Goal: Task Accomplishment & Management: Use online tool/utility

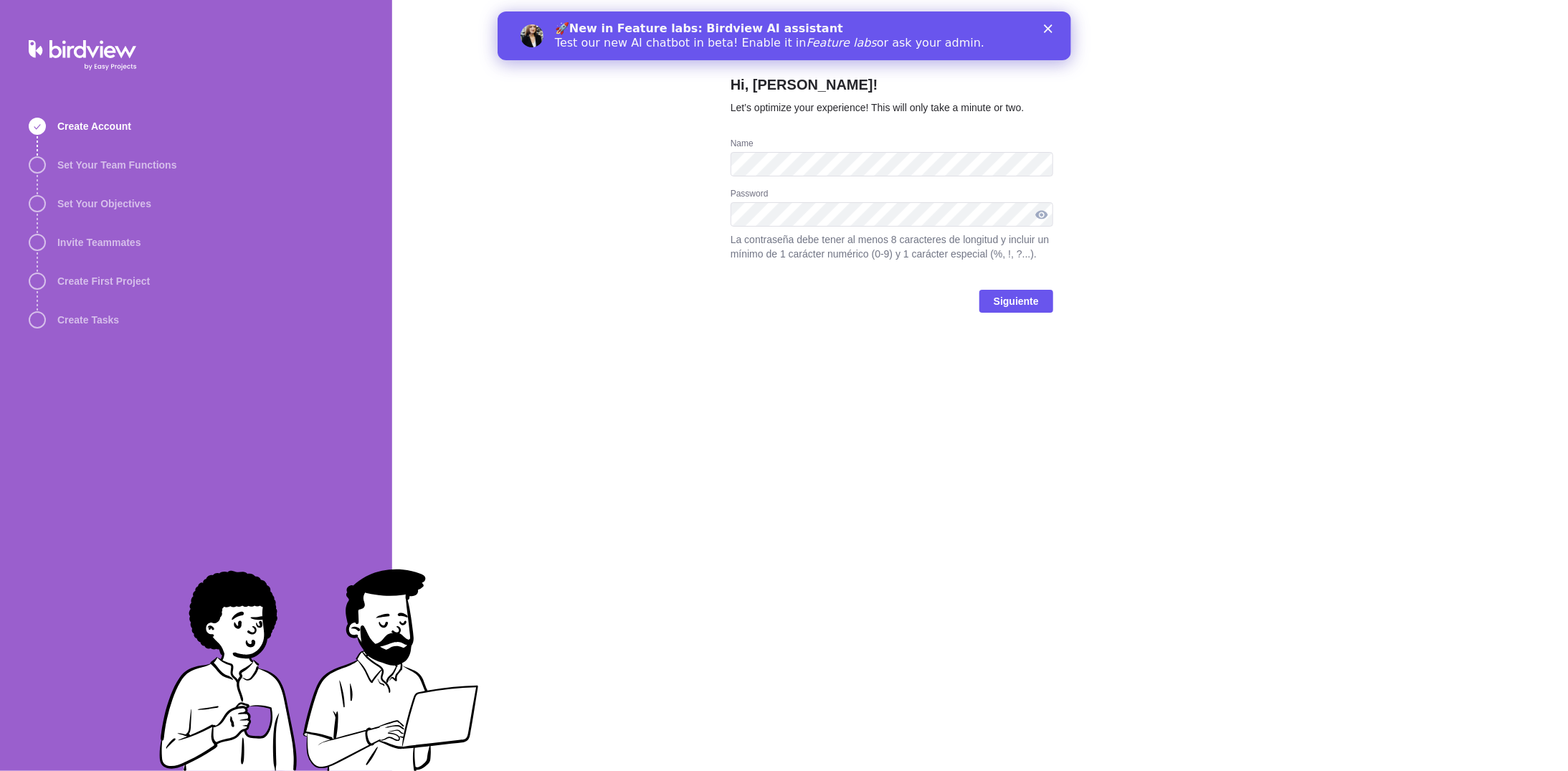
click at [1040, 213] on div at bounding box center [1042, 215] width 23 height 24
click at [1014, 300] on span "Siguiente" at bounding box center [1016, 301] width 45 height 18
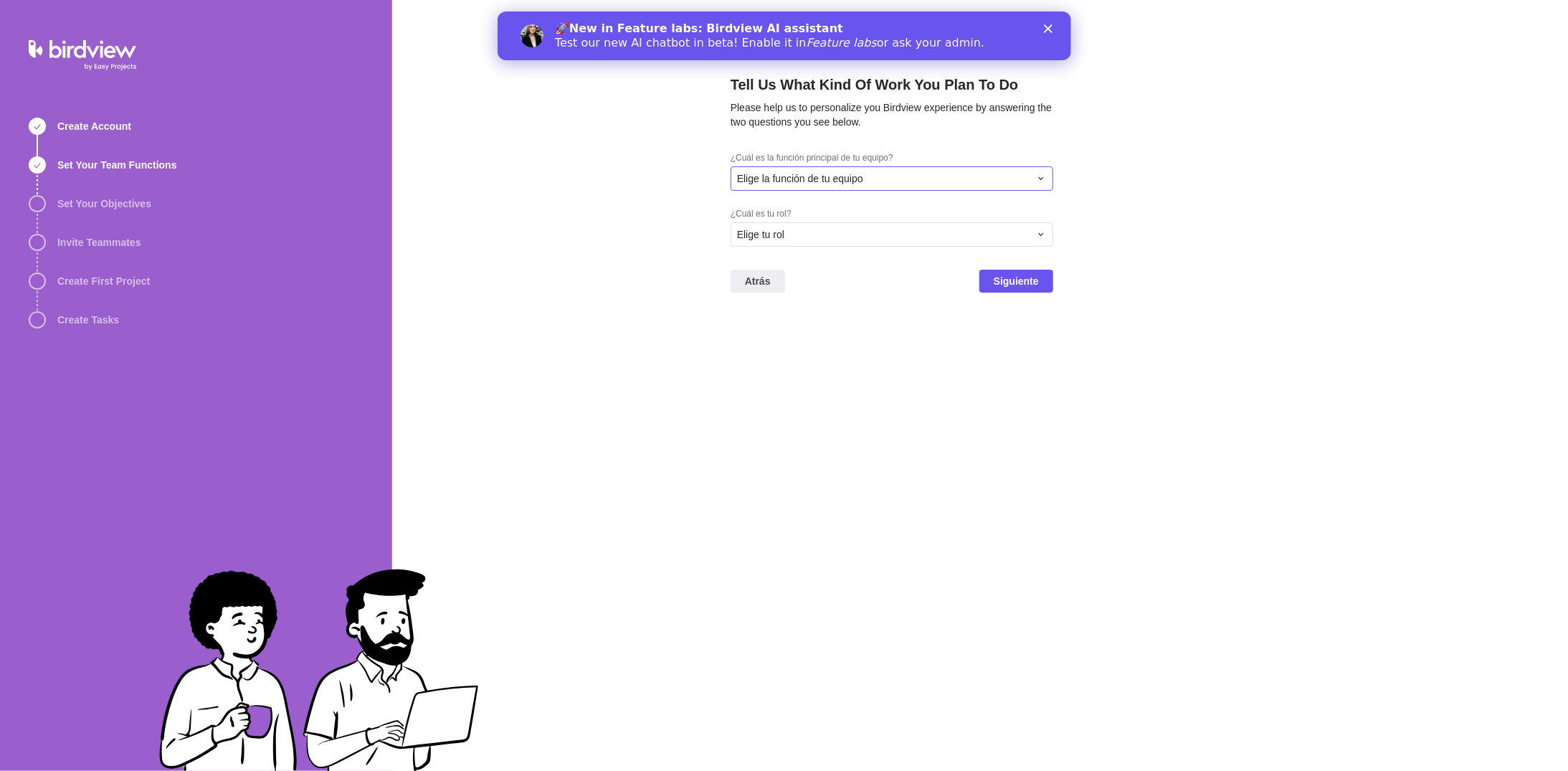
click at [852, 176] on span "Elige la función de tu equipo" at bounding box center [800, 179] width 126 height 15
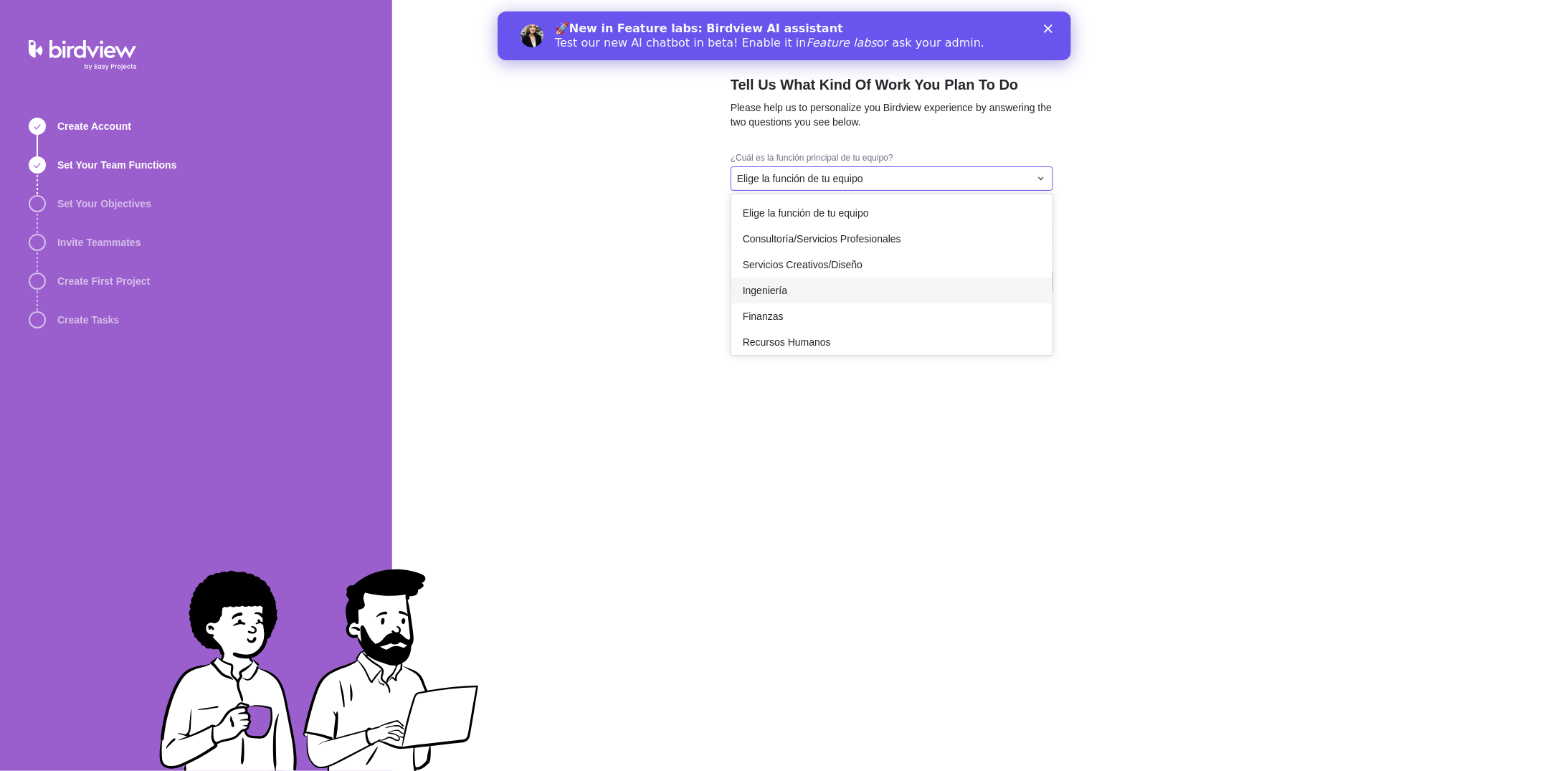
click at [851, 289] on div "Ingeniería" at bounding box center [891, 291] width 321 height 26
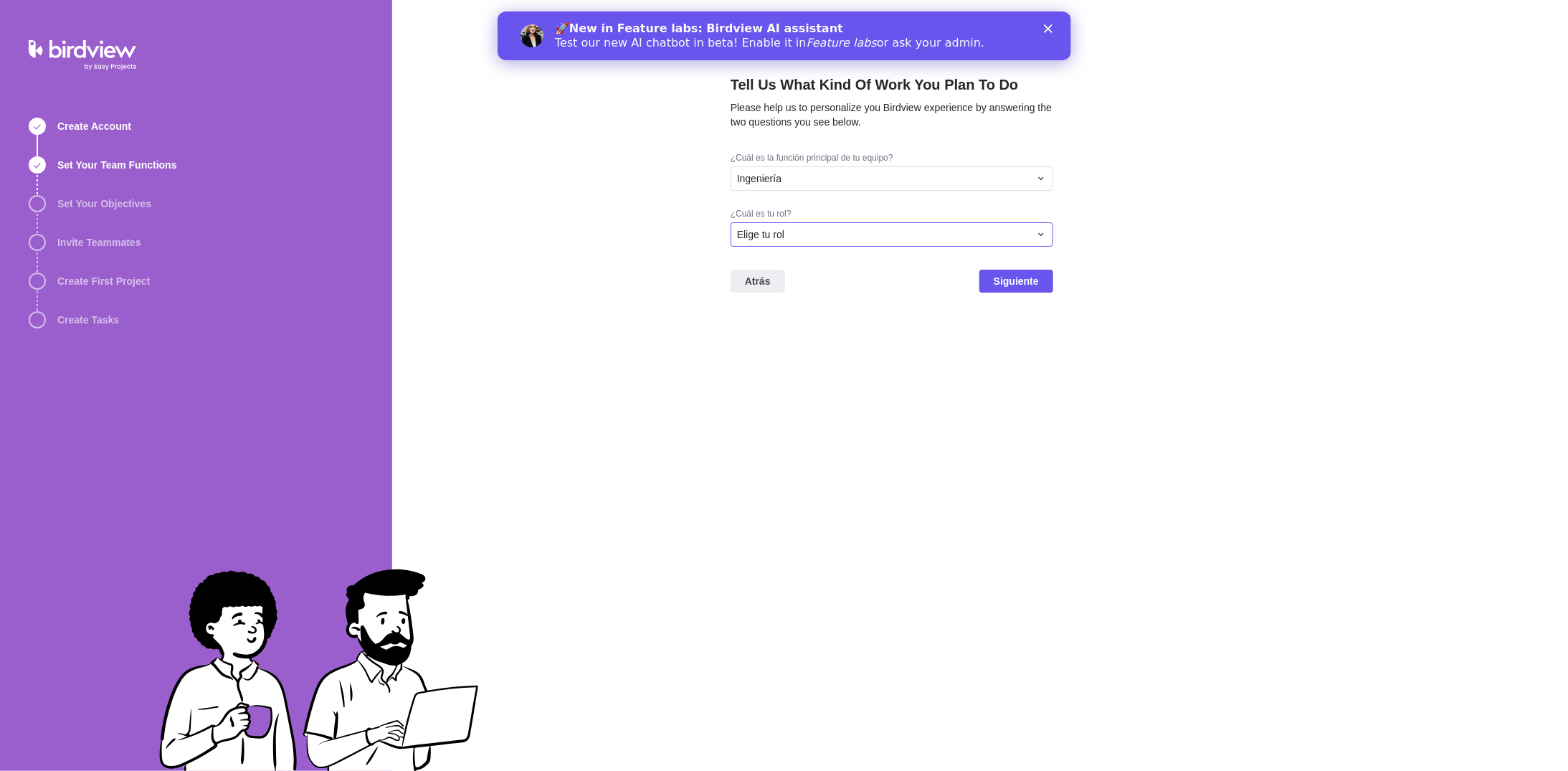
click at [856, 234] on div "Elige tu rol" at bounding box center [883, 234] width 292 height 15
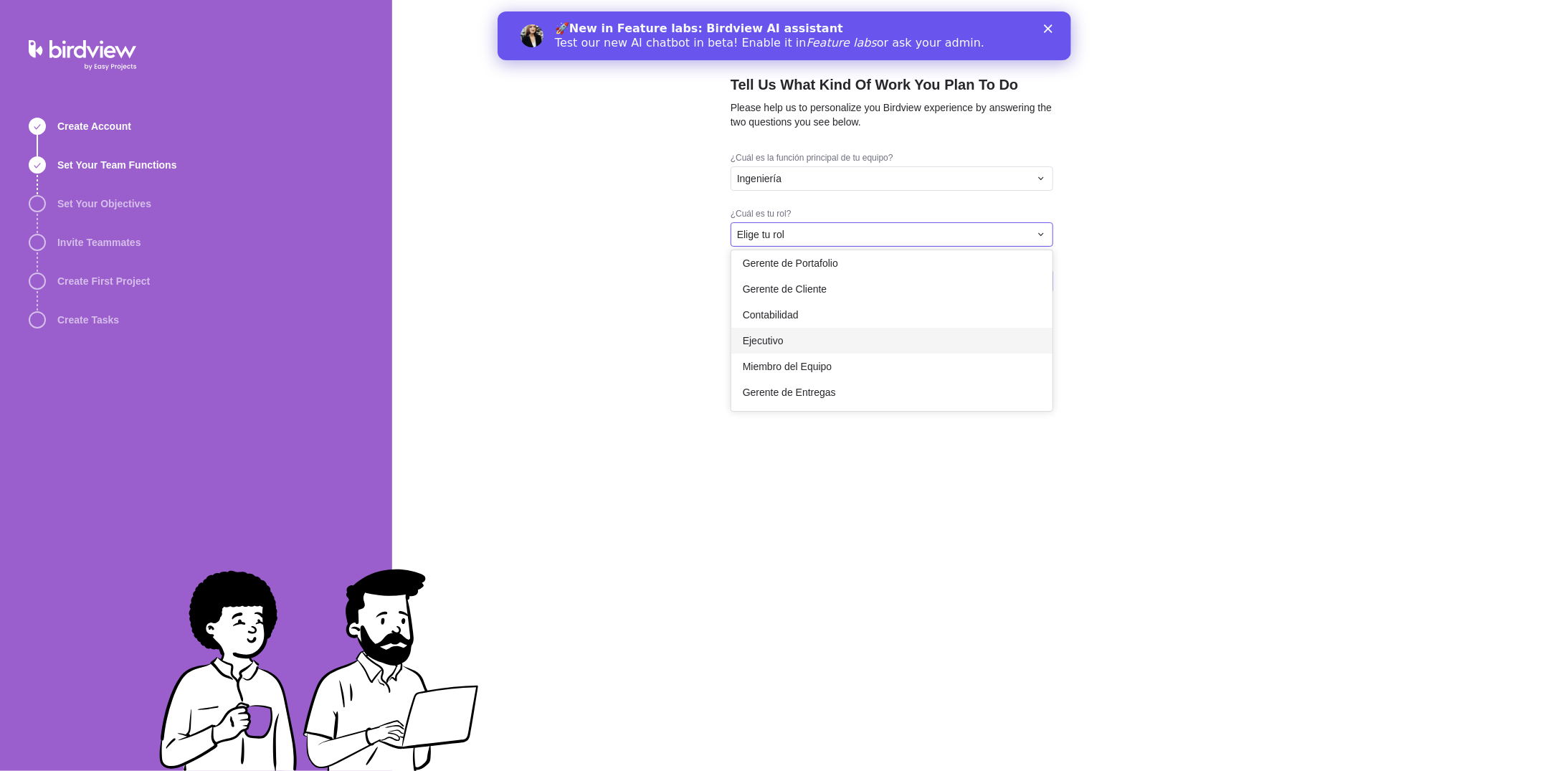
click at [928, 337] on div "Ejecutivo" at bounding box center [891, 340] width 321 height 26
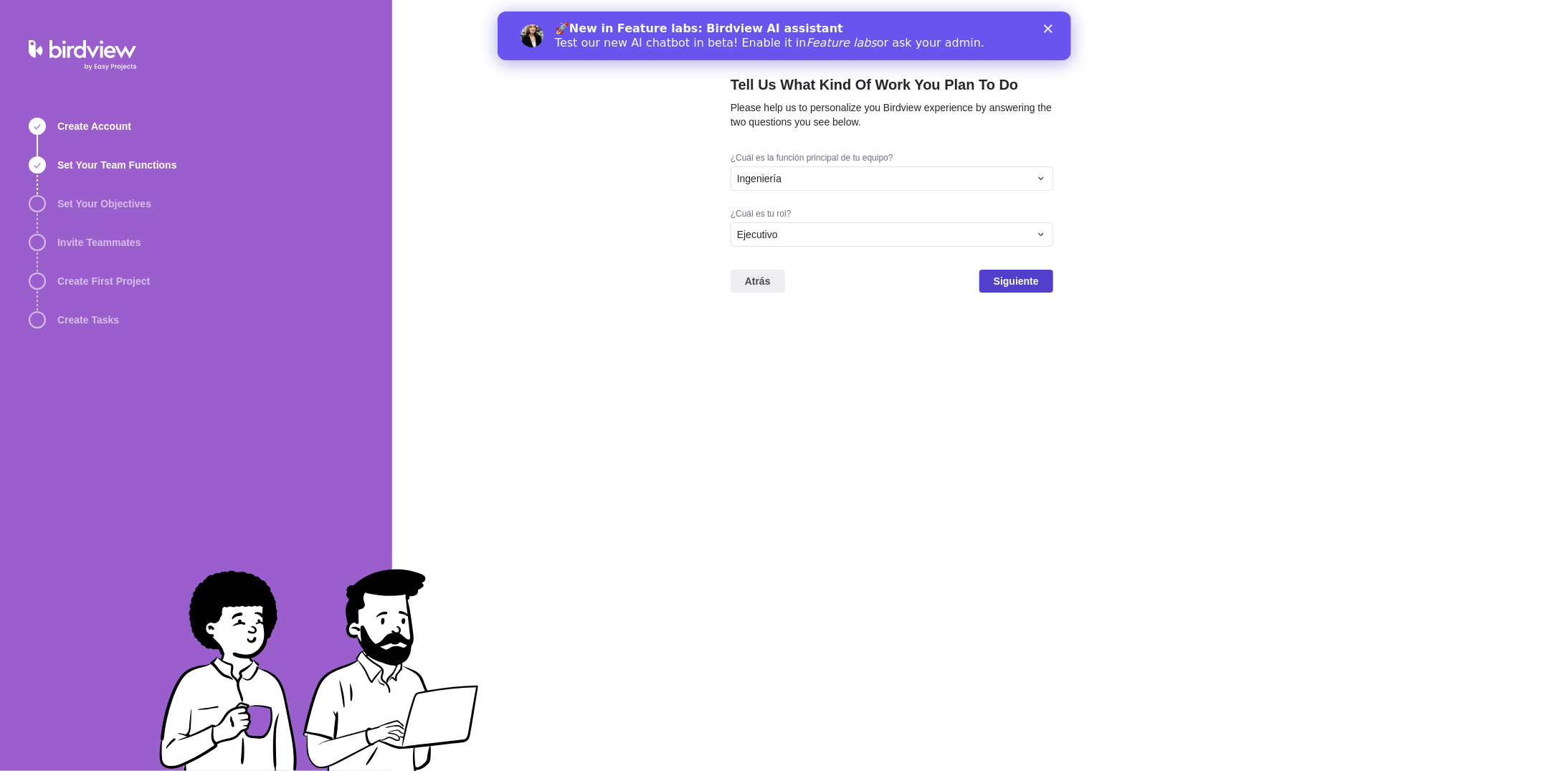
click at [1018, 287] on span "Siguiente" at bounding box center [1016, 281] width 45 height 18
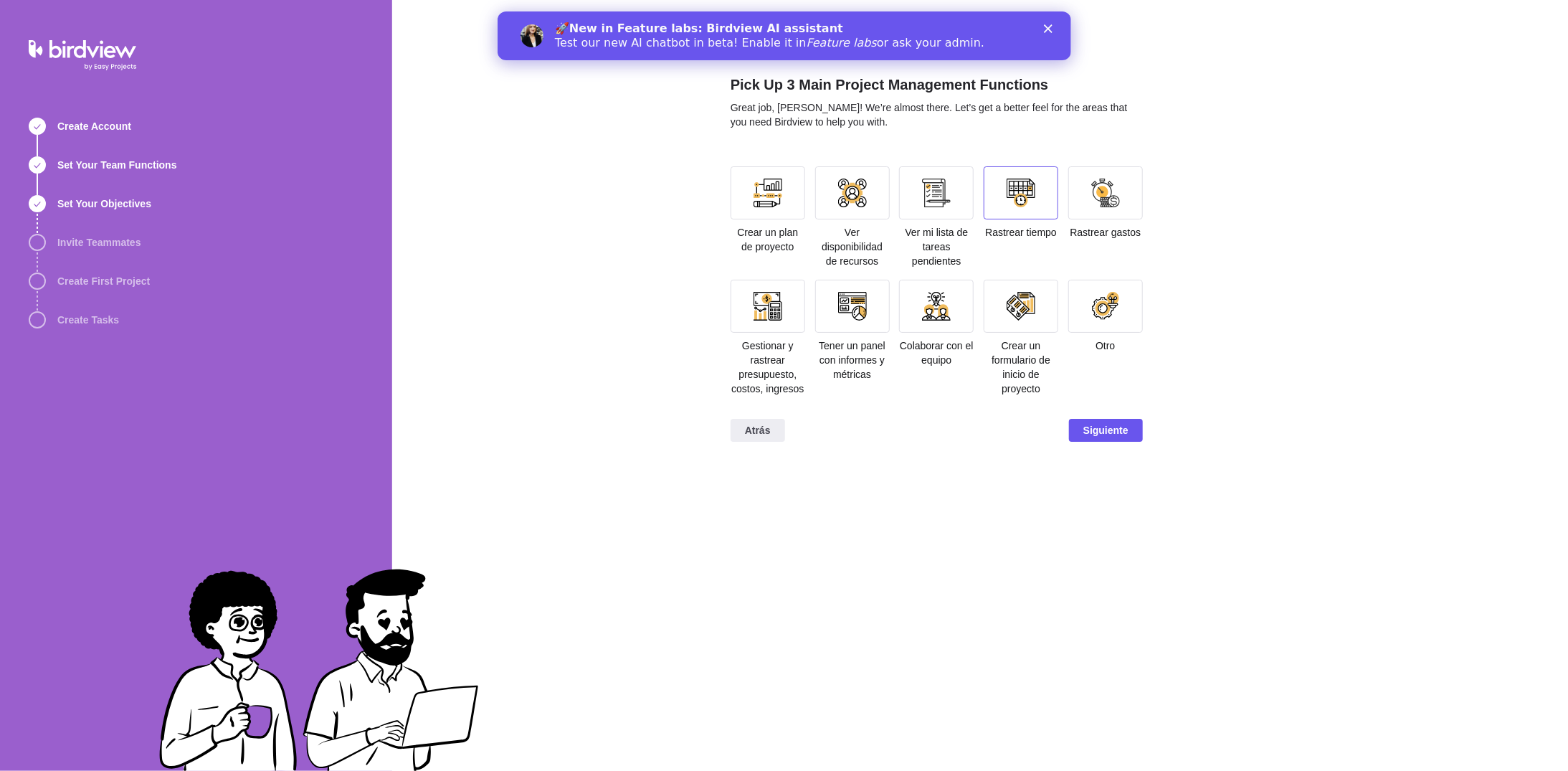
click at [1019, 201] on div at bounding box center [1021, 193] width 29 height 29
click at [773, 193] on div at bounding box center [768, 193] width 29 height 29
click at [861, 196] on div at bounding box center [852, 193] width 29 height 29
click at [1120, 433] on span "Siguiente" at bounding box center [1106, 431] width 45 height 18
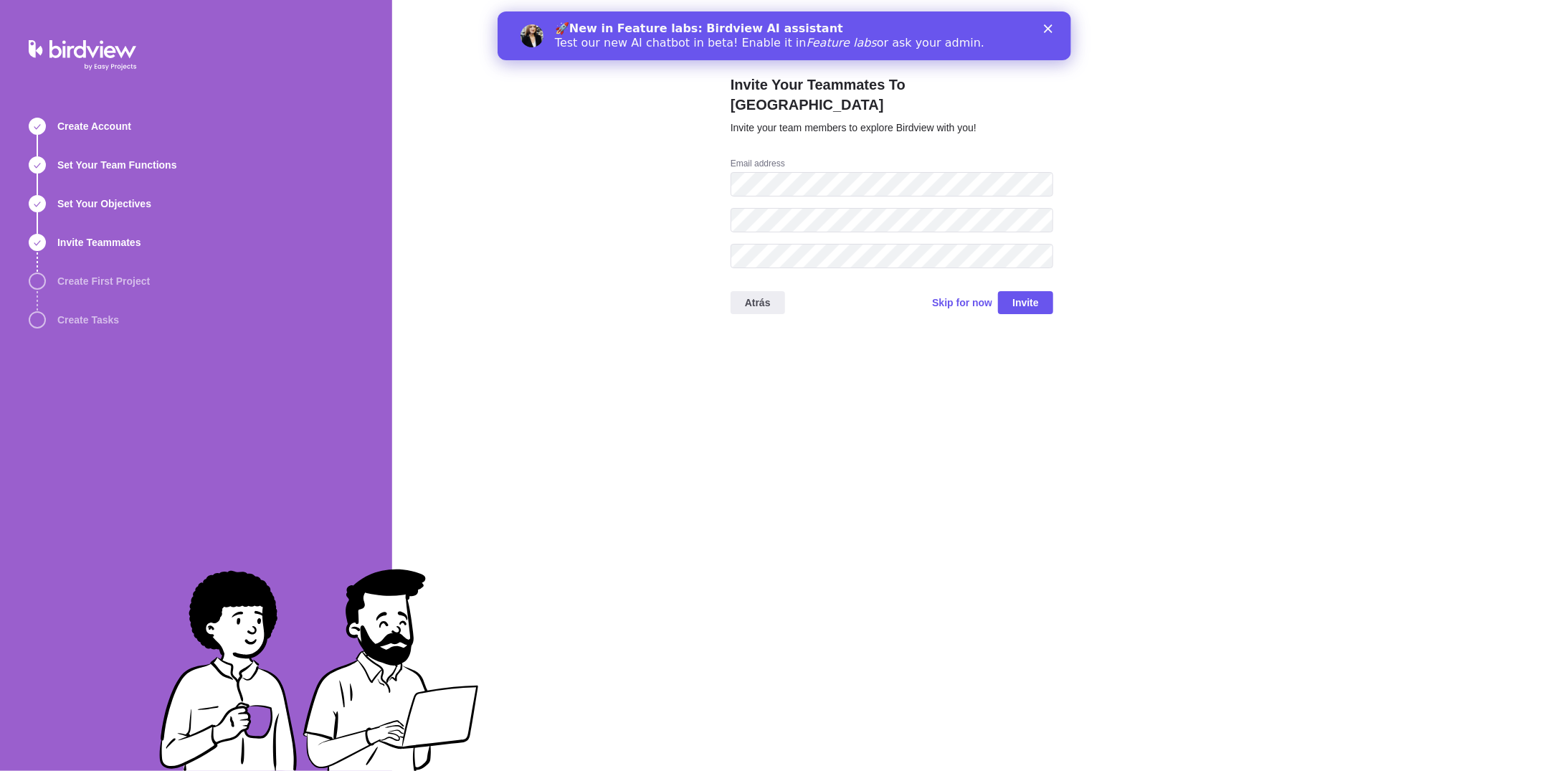
click at [772, 426] on div "Invite Your Teammates To Birdview Invite your team members to explore Birdview …" at bounding box center [892, 386] width 323 height 771
click at [969, 295] on span "Skip for now" at bounding box center [962, 302] width 60 height 15
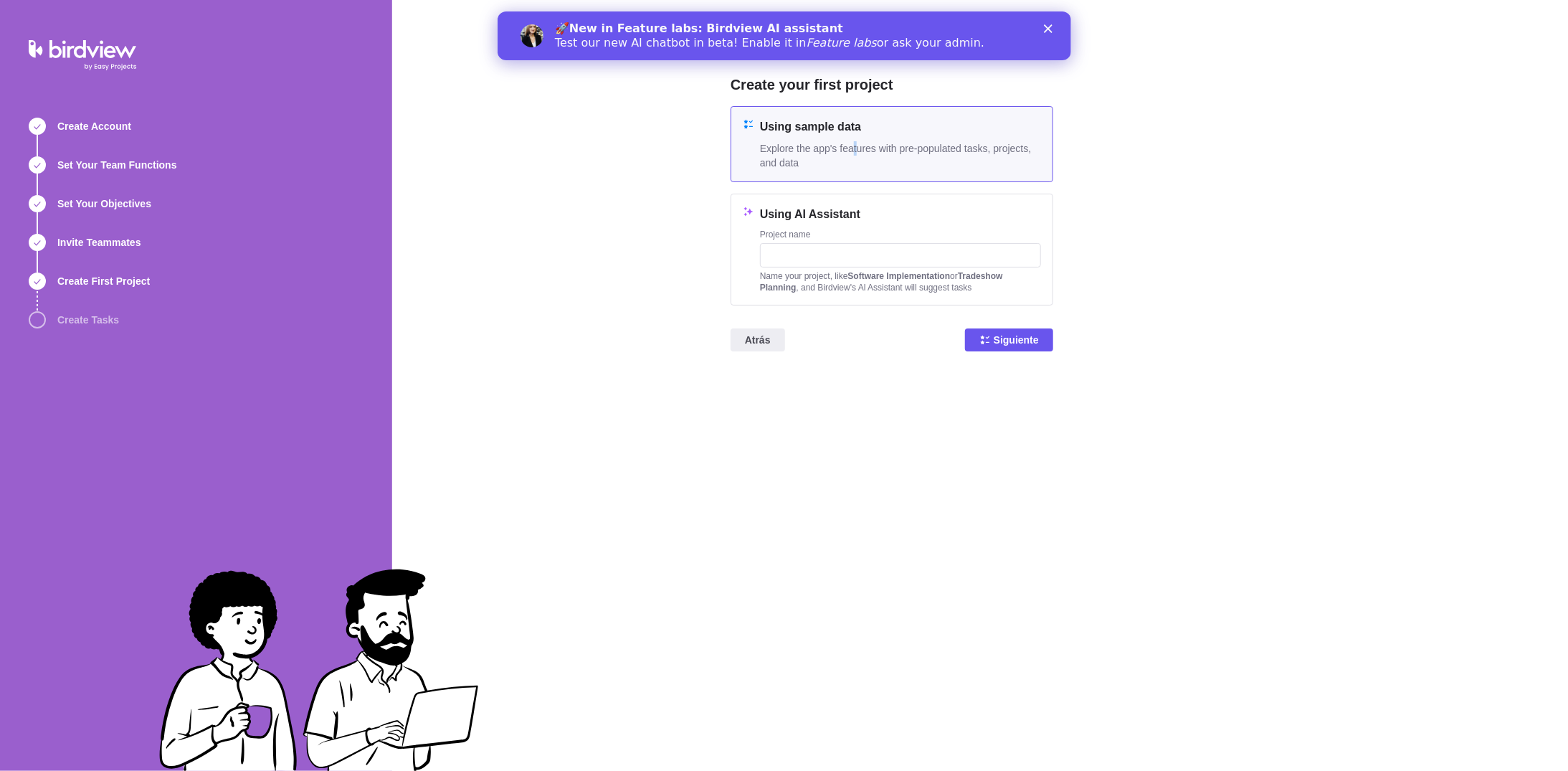
click at [855, 149] on span "Explore the app's features with pre-populated tasks, projects, and data" at bounding box center [900, 156] width 281 height 29
drag, startPoint x: 855, startPoint y: 149, endPoint x: 831, endPoint y: 150, distance: 24.0
click at [831, 150] on span "Explore the app's features with pre-populated tasks, projects, and data" at bounding box center [900, 156] width 281 height 29
click at [933, 214] on h4 "Using AI Assistant" at bounding box center [900, 215] width 281 height 18
click at [924, 149] on span "Explore the app's features with pre-populated tasks, projects, and data" at bounding box center [900, 156] width 281 height 29
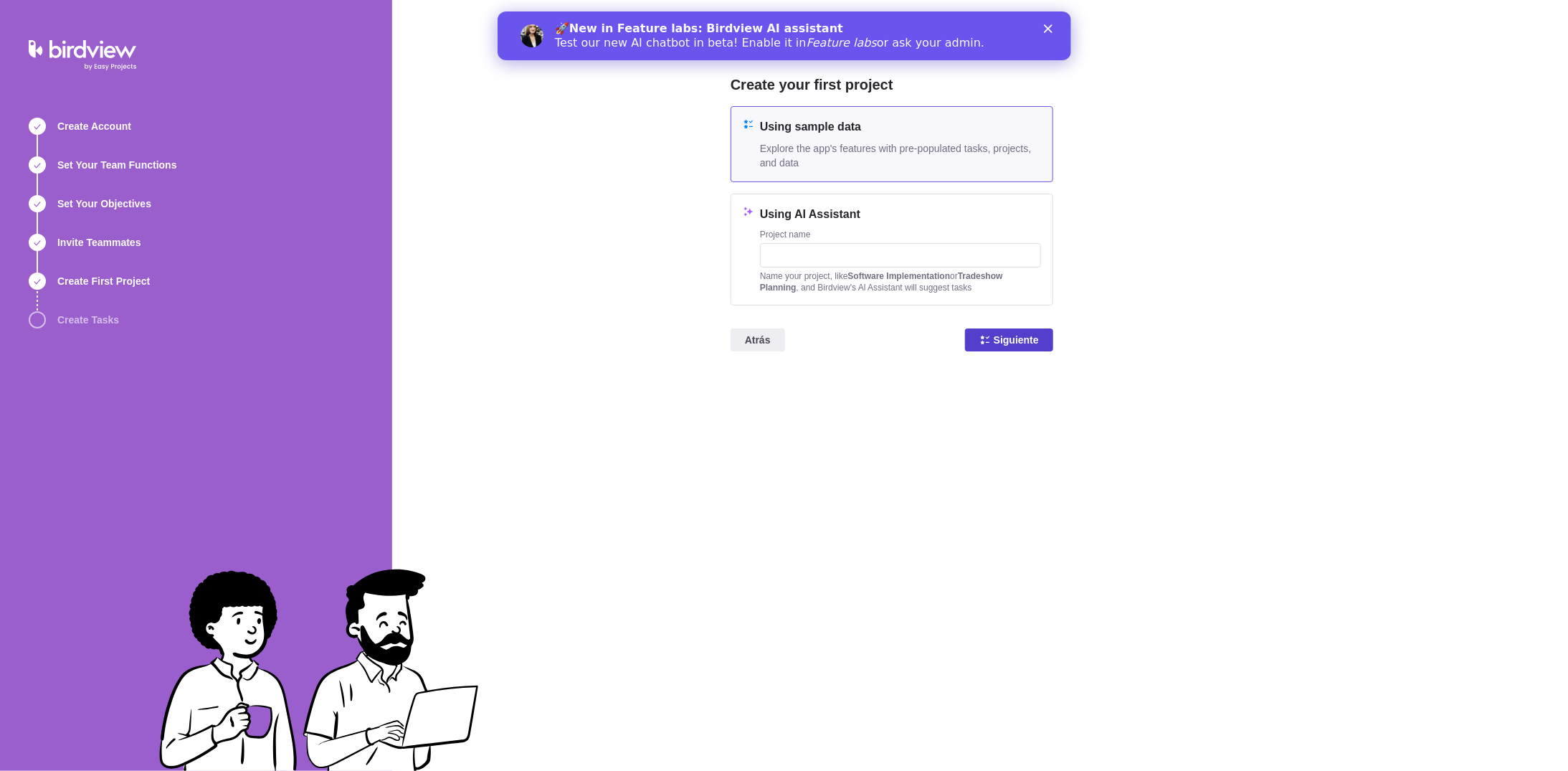
click at [1009, 339] on span "Siguiente" at bounding box center [1016, 340] width 45 height 18
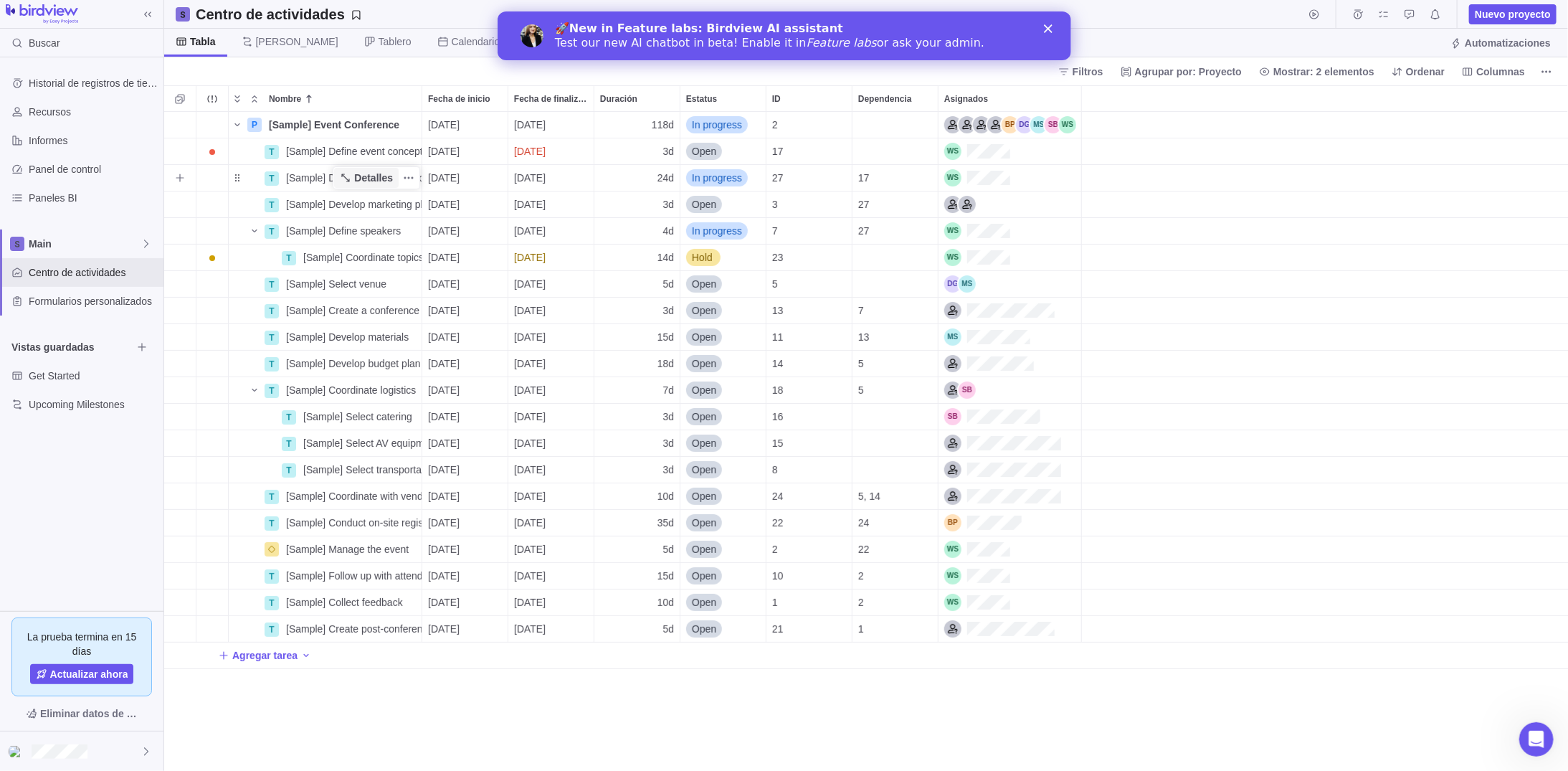
click at [351, 178] on icon "Nombre" at bounding box center [345, 178] width 11 height 11
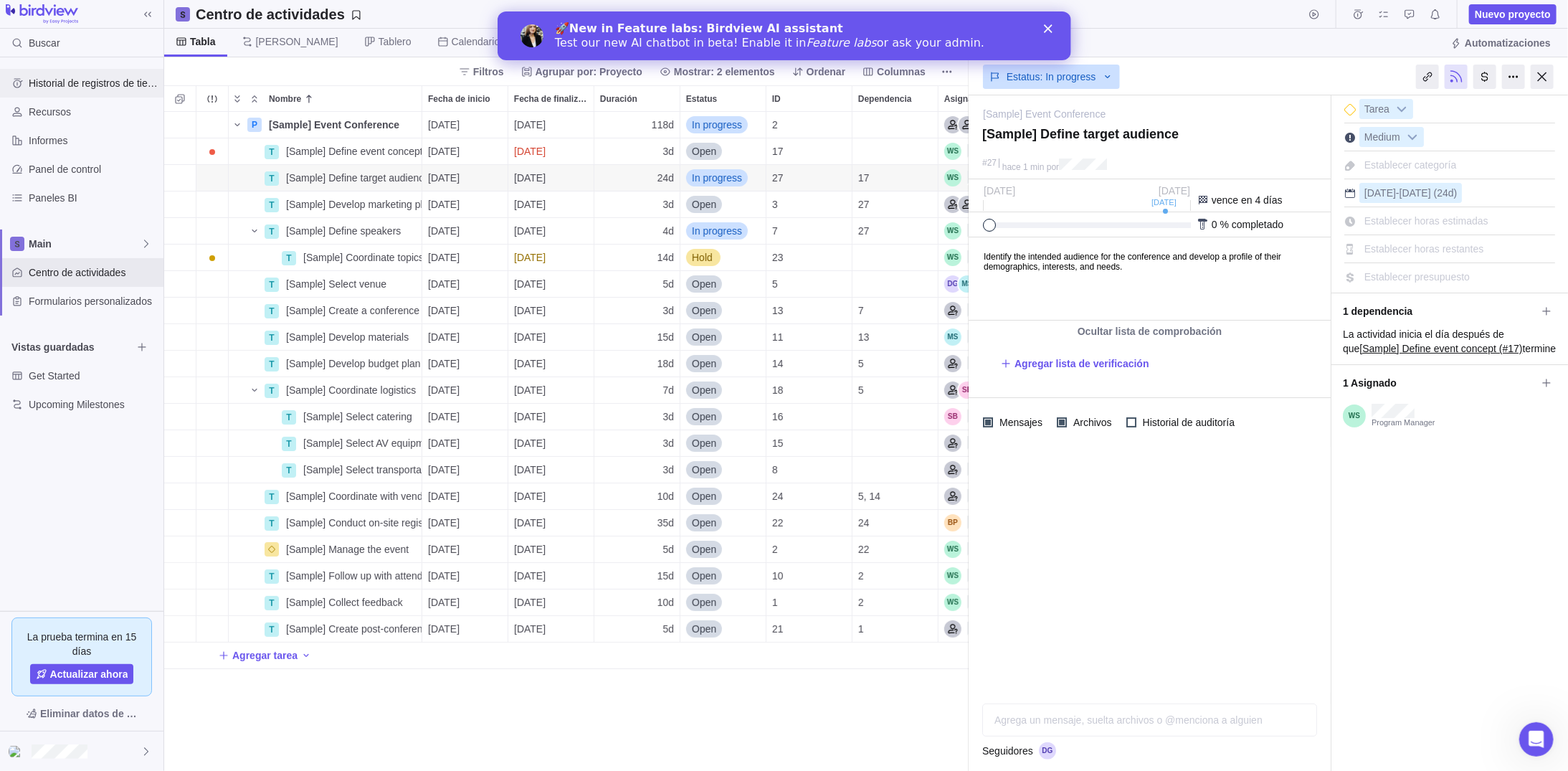
click at [79, 87] on span "Historial de registros de tiempo" at bounding box center [93, 83] width 129 height 15
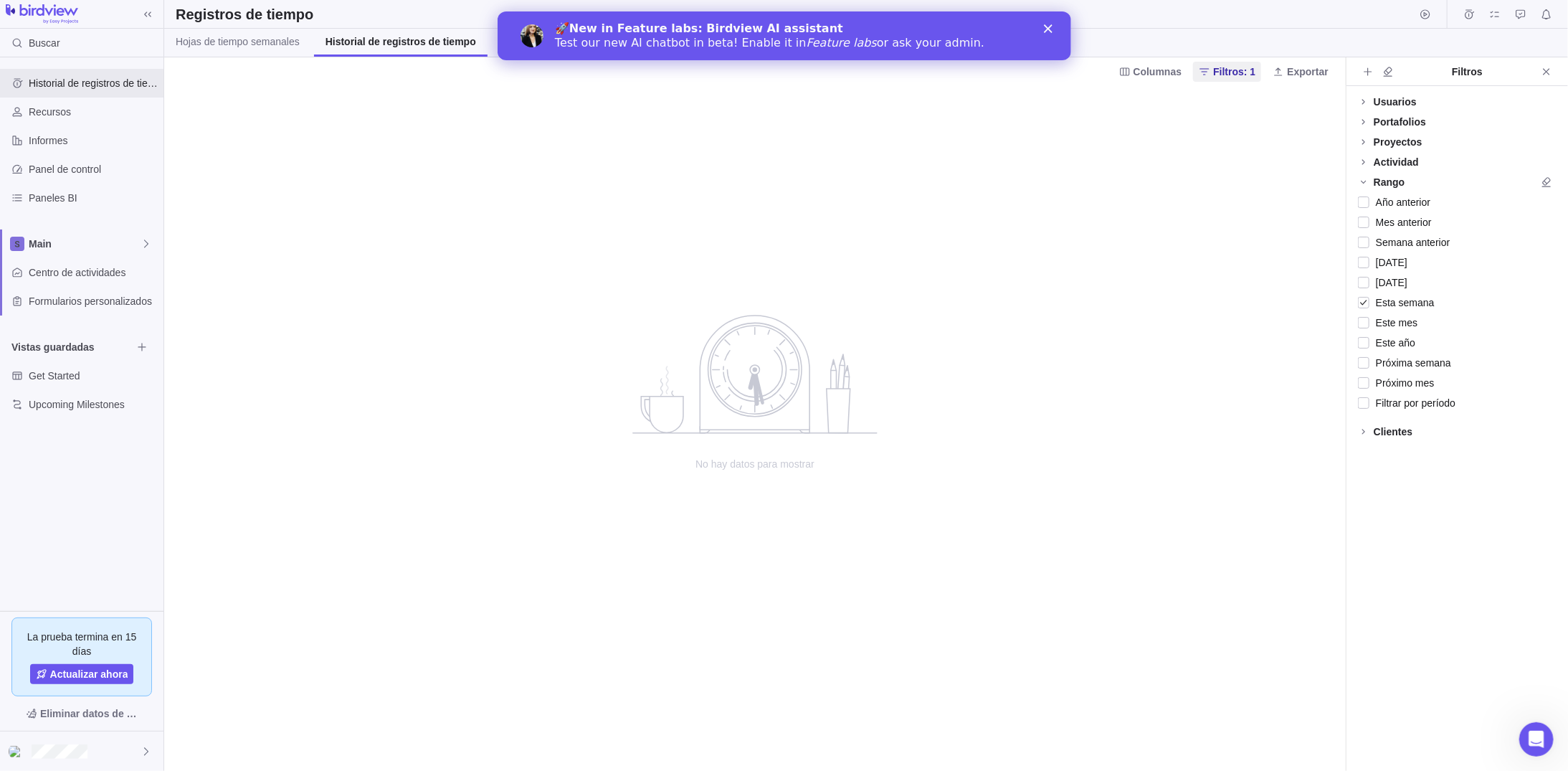
click at [1379, 101] on div "Usuarios" at bounding box center [1395, 102] width 43 height 15
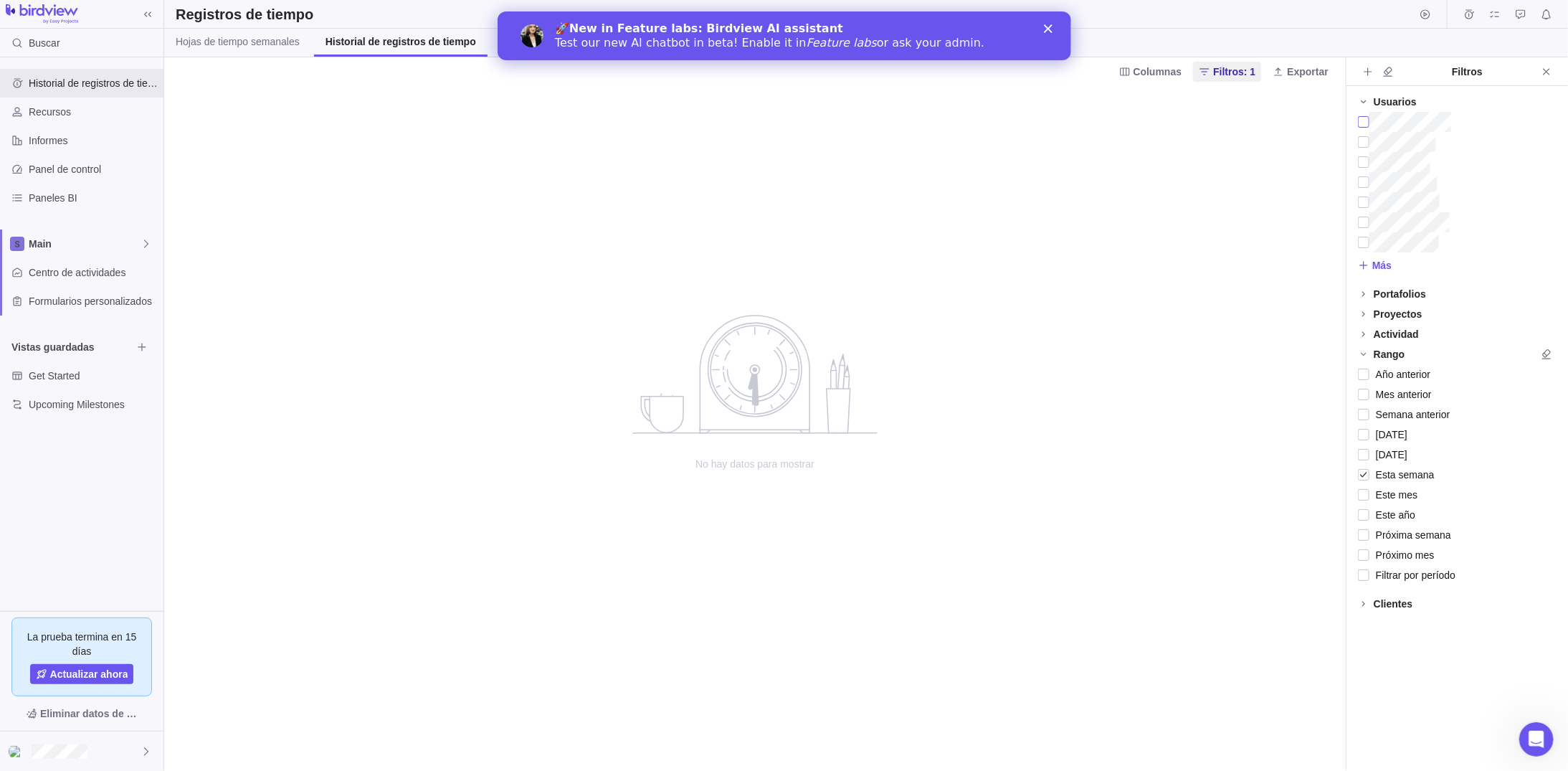
click at [1364, 121] on div at bounding box center [1364, 122] width 11 height 20
click at [1366, 138] on div at bounding box center [1364, 142] width 11 height 20
click at [1365, 140] on div at bounding box center [1364, 142] width 11 height 20
click at [1393, 287] on div "Portafolios" at bounding box center [1399, 294] width 53 height 15
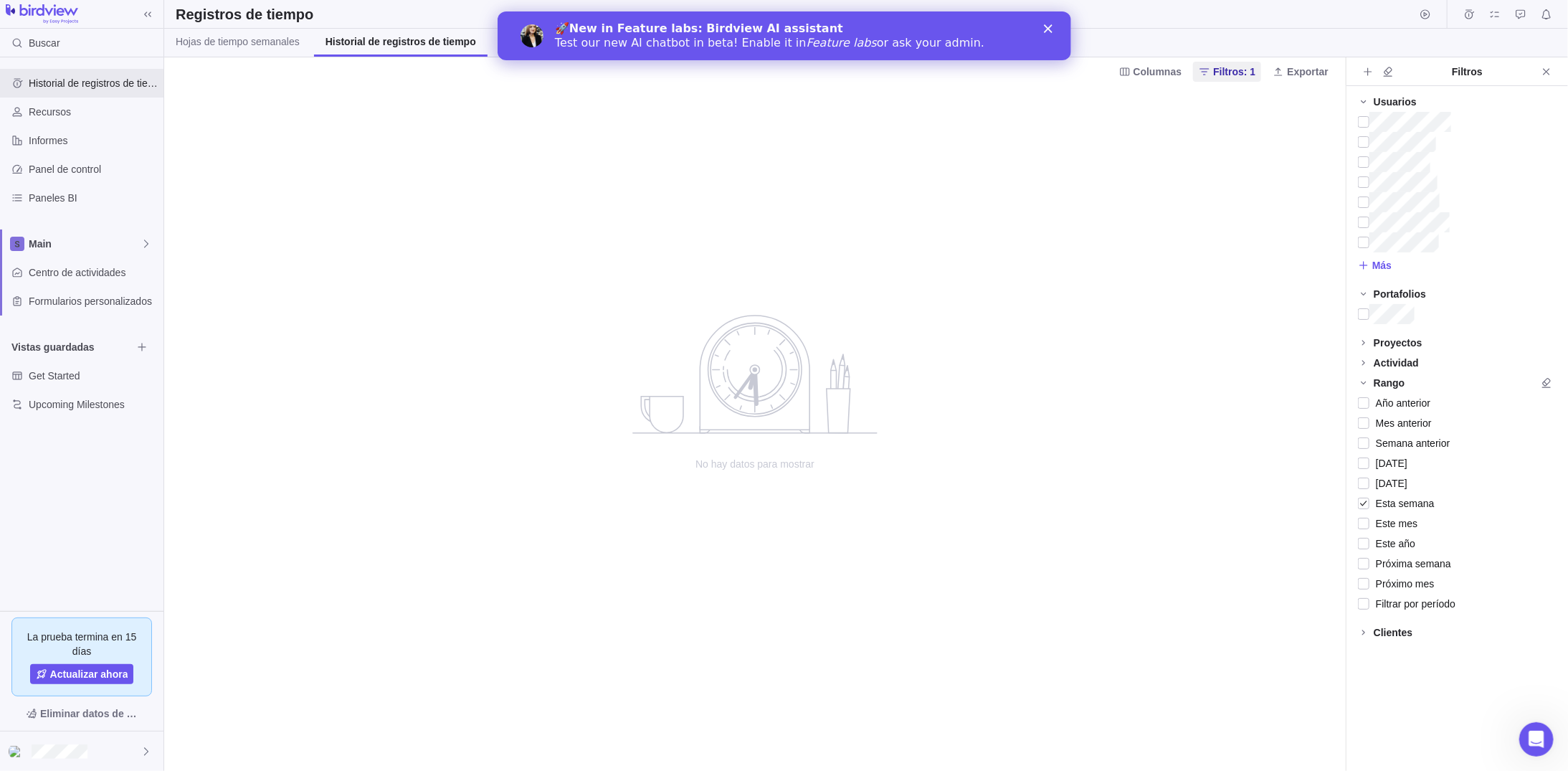
click at [1388, 292] on div "Portafolios" at bounding box center [1399, 294] width 53 height 15
click at [1389, 315] on div "Proyectos" at bounding box center [1398, 314] width 49 height 15
click at [66, 160] on div "Panel de control" at bounding box center [82, 169] width 163 height 29
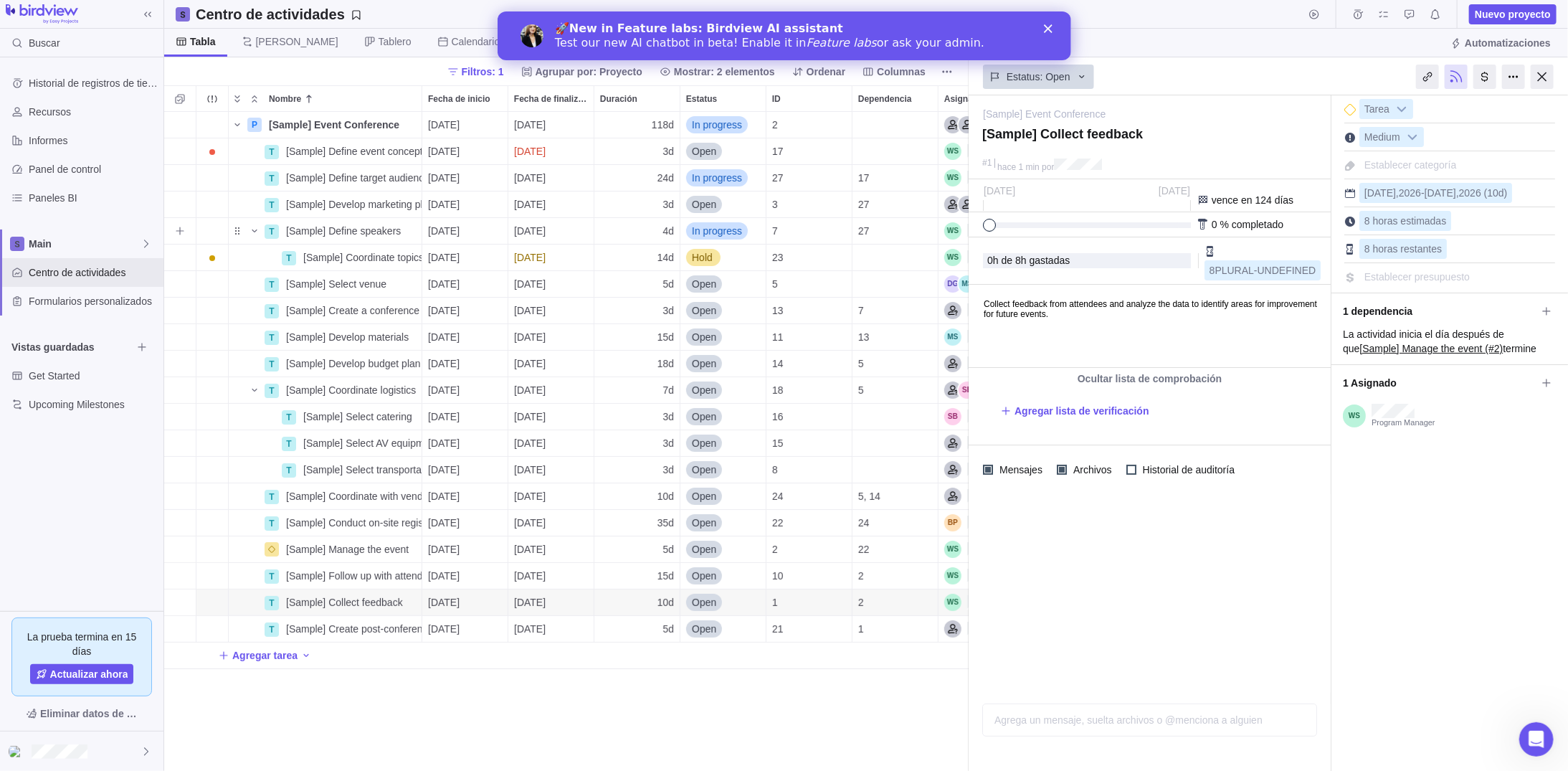
scroll to position [649, 794]
click at [378, 44] on span "Tablero" at bounding box center [394, 41] width 33 height 15
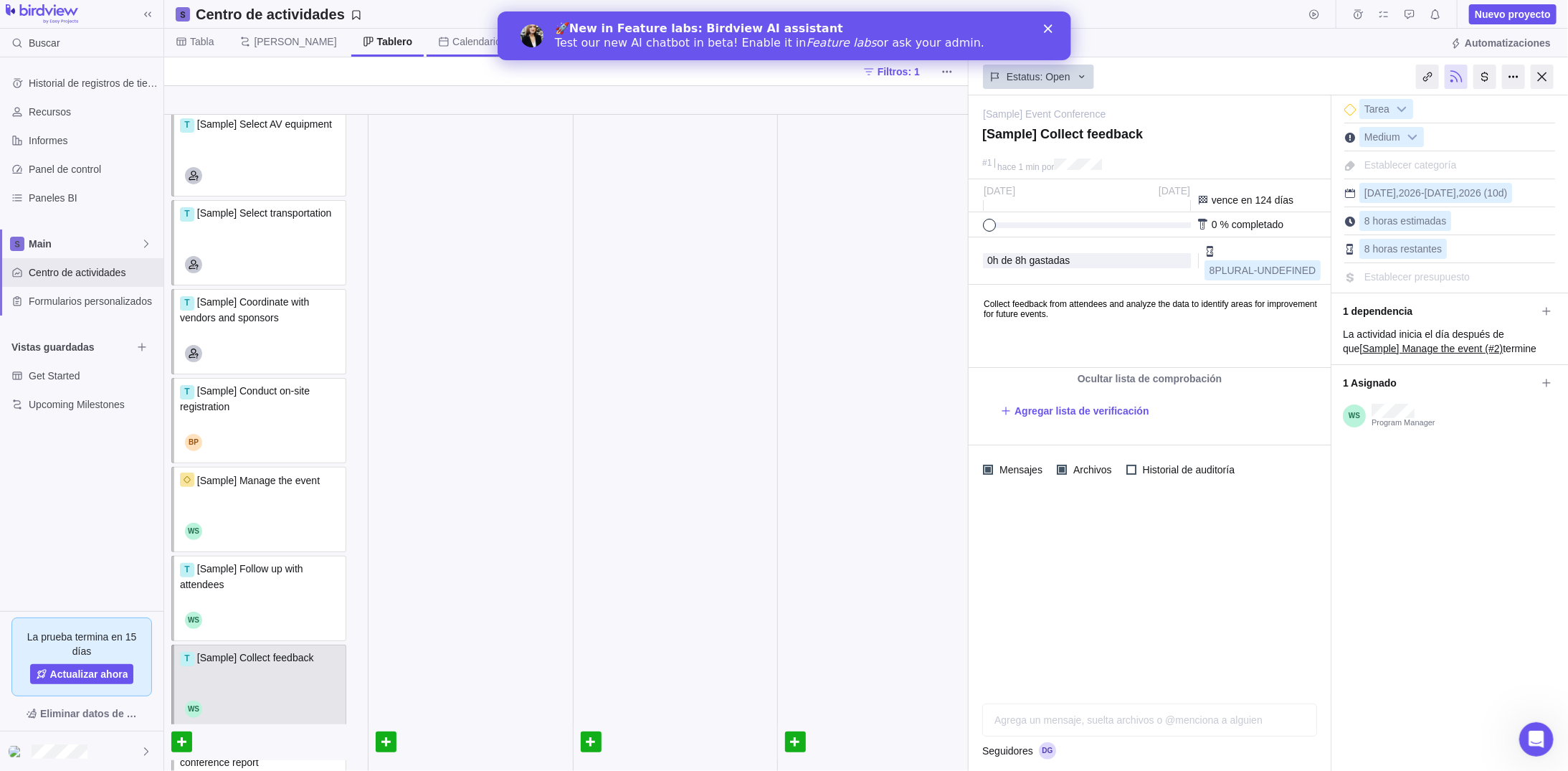
scroll to position [779, 0]
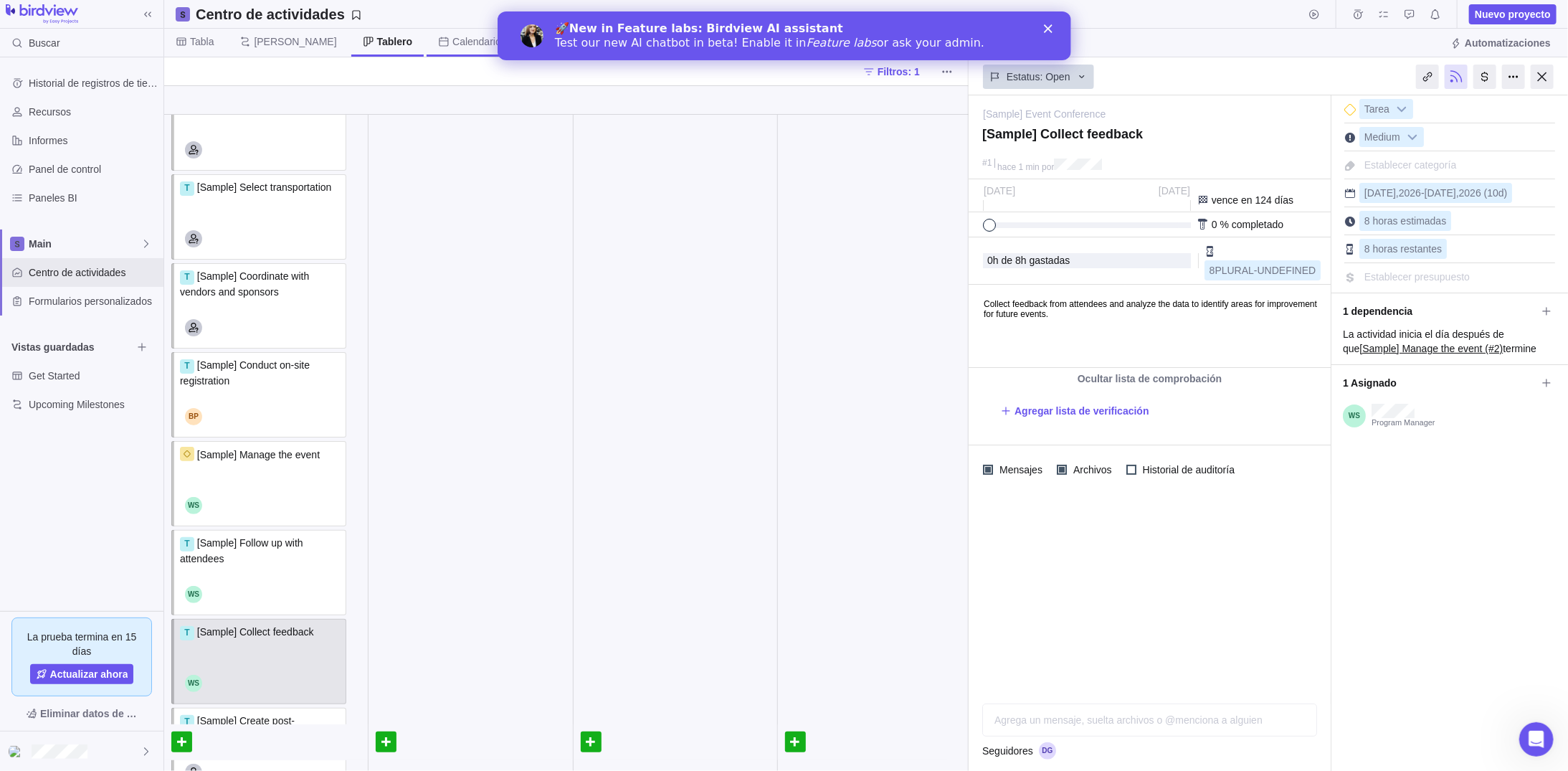
click at [452, 44] on span "Calendario" at bounding box center [477, 41] width 49 height 15
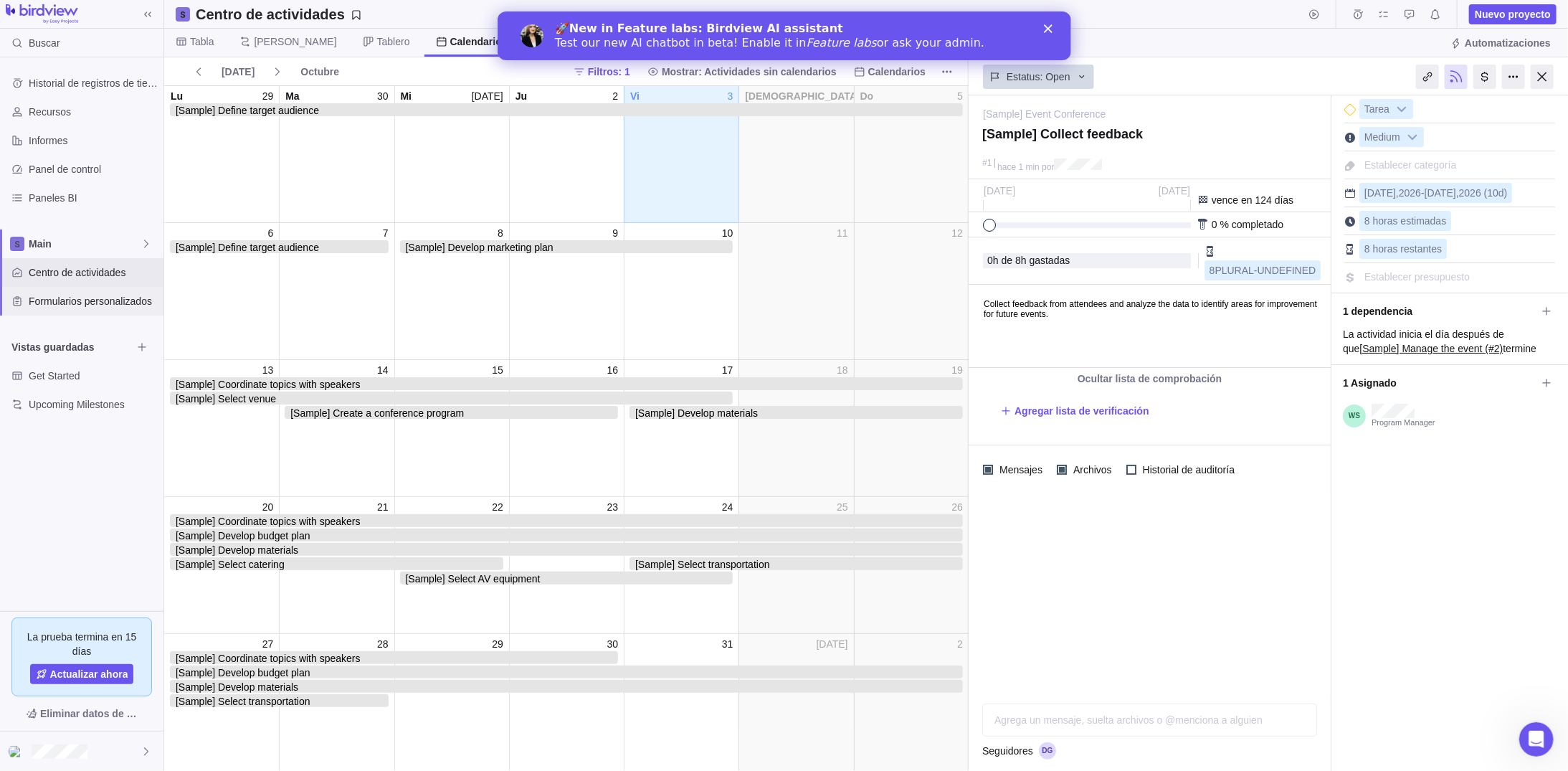
click at [84, 304] on span "Formularios personalizados" at bounding box center [93, 301] width 129 height 15
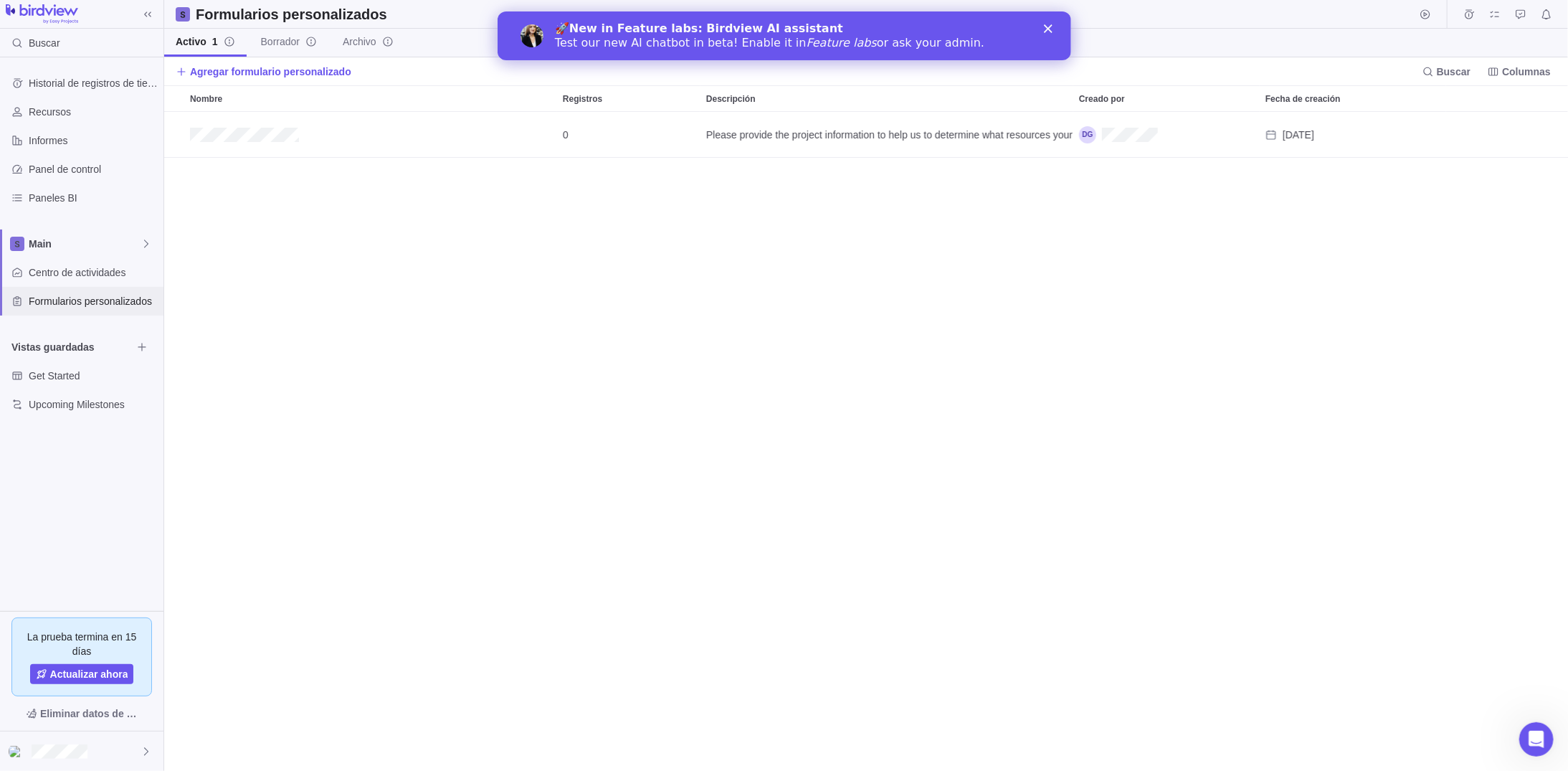
scroll to position [649, 1394]
click at [50, 370] on span "Get Started" at bounding box center [80, 376] width 103 height 15
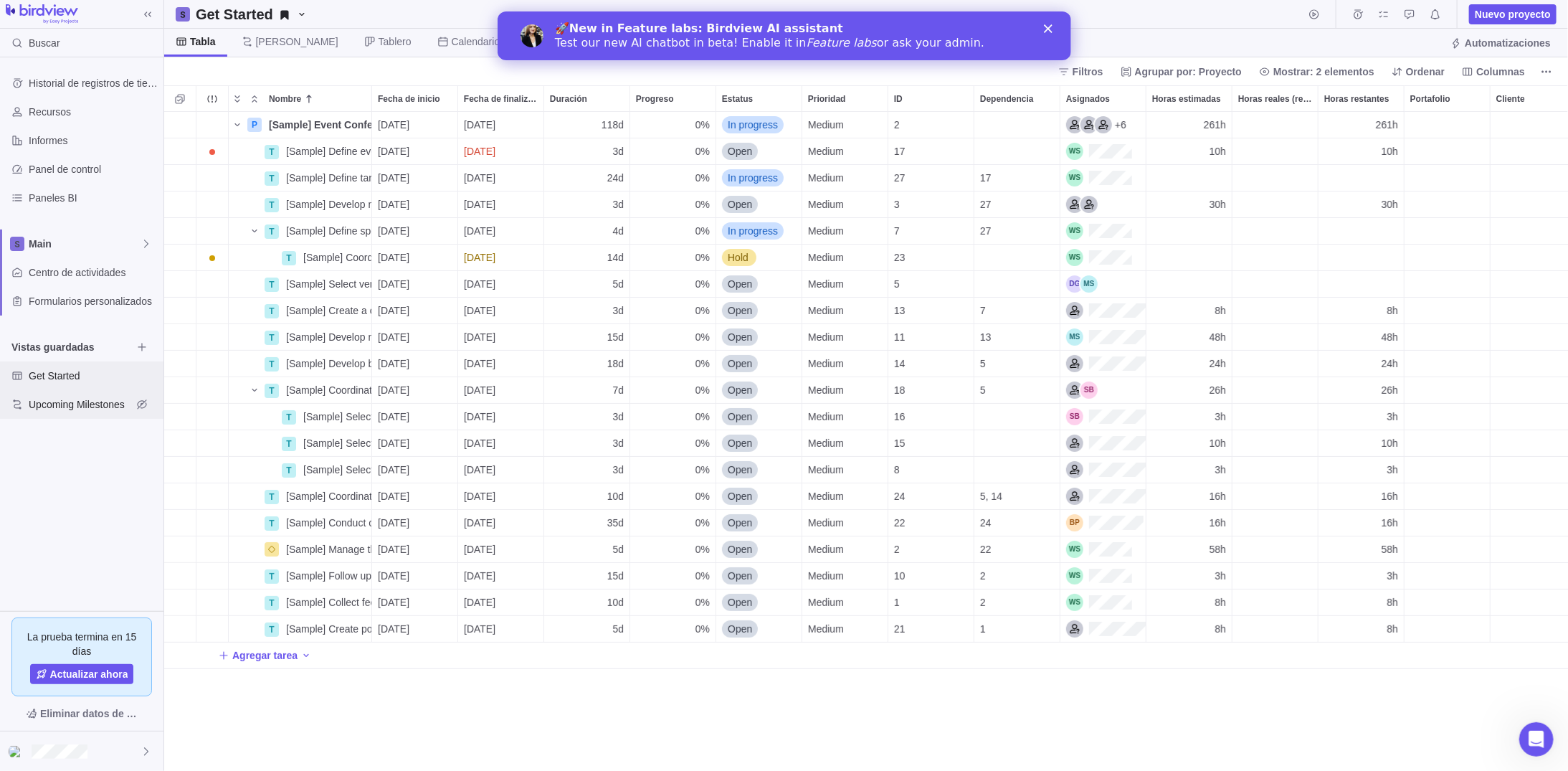
scroll to position [649, 1394]
click at [76, 76] on span "Historial de registros de tiempo" at bounding box center [93, 83] width 129 height 15
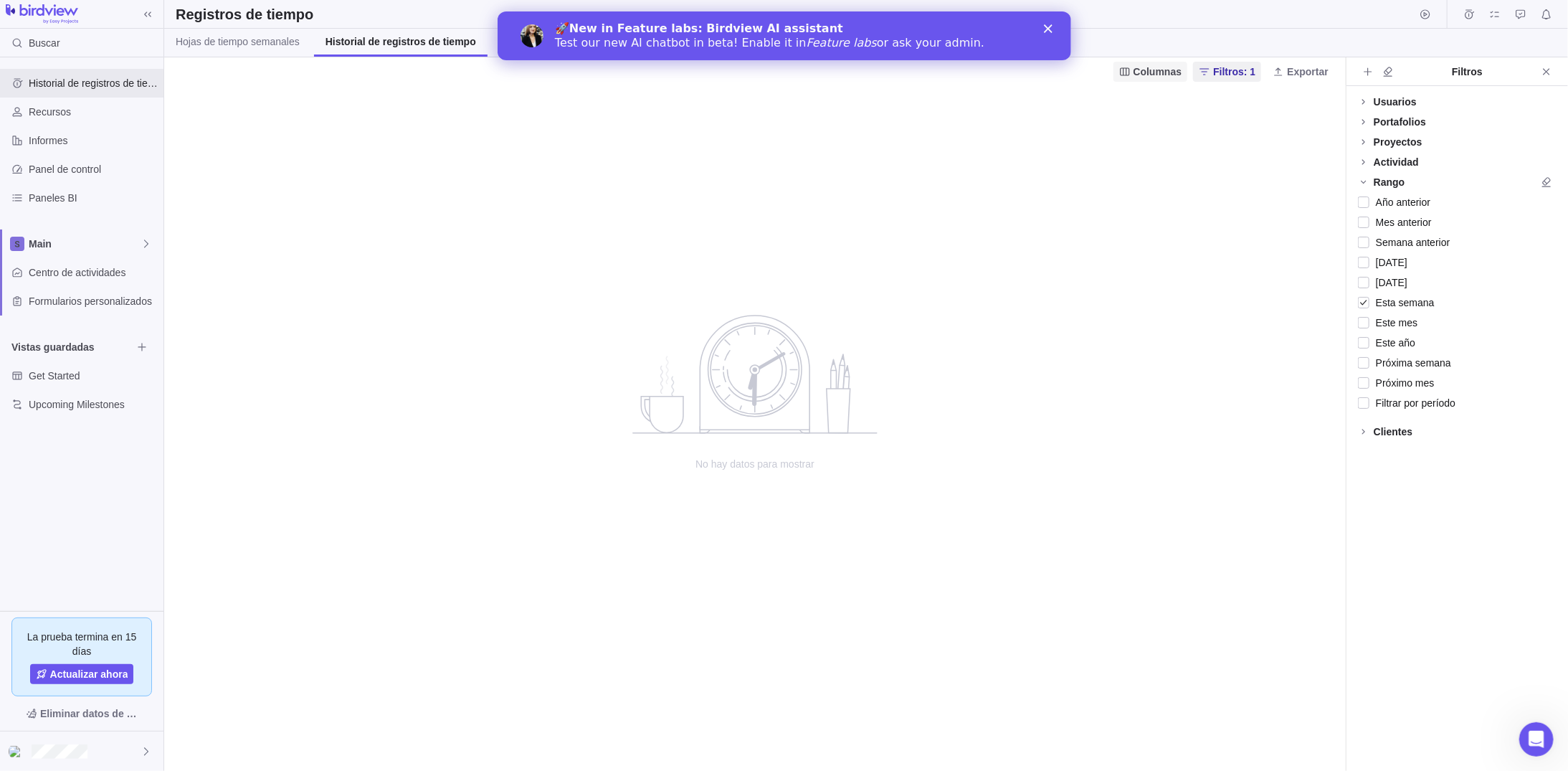
click at [1165, 73] on span "Columnas" at bounding box center [1158, 72] width 49 height 15
click at [258, 40] on body "Buscar Historial de registros de tiempo Recursos Informes Panel de control Pane…" at bounding box center [784, 386] width 1568 height 771
click at [256, 42] on span "Hojas de tiempo semanales" at bounding box center [237, 41] width 124 height 15
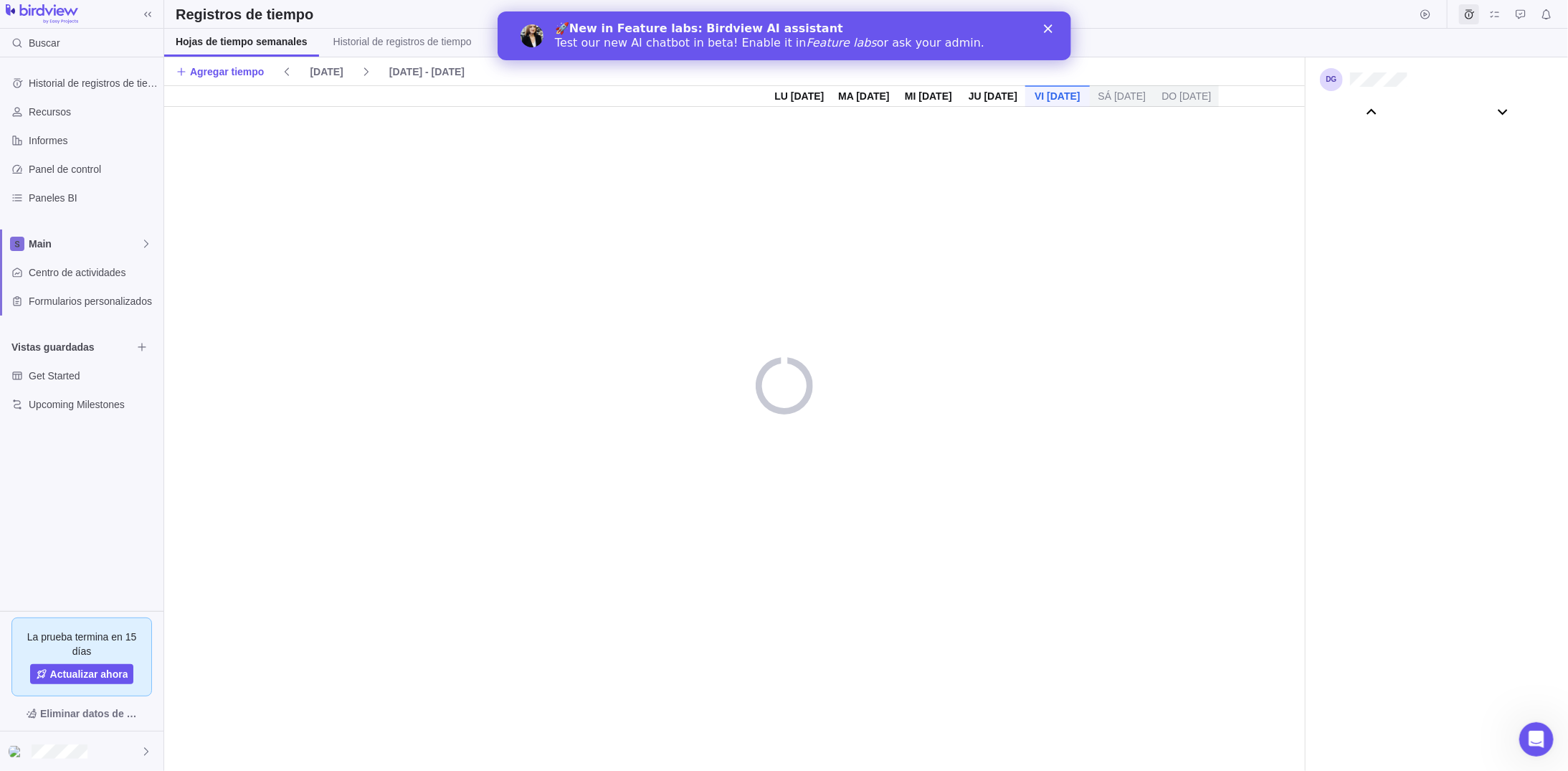
scroll to position [79891, 0]
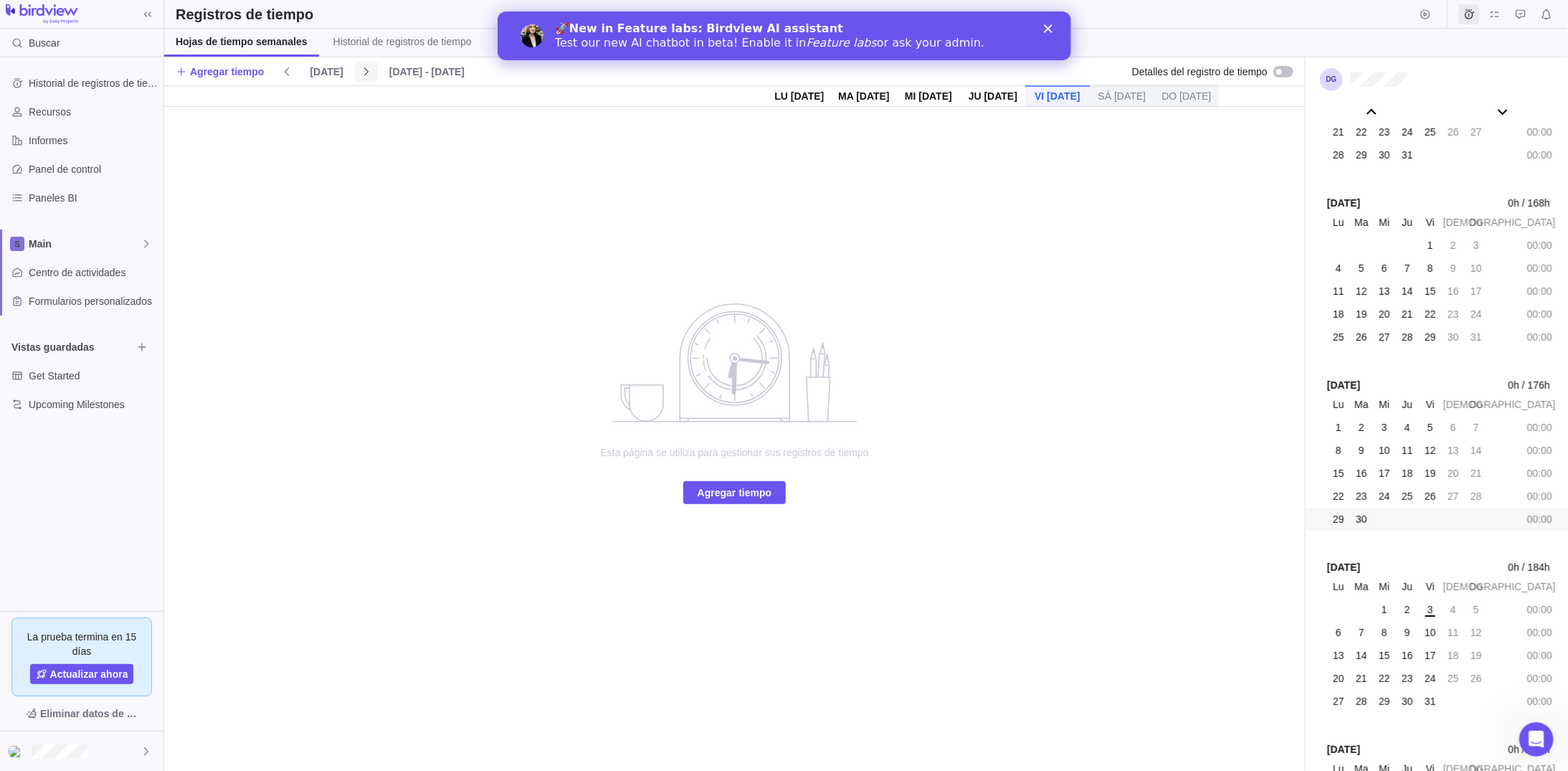
click at [361, 69] on icon at bounding box center [366, 71] width 11 height 11
click at [361, 69] on icon at bounding box center [366, 71] width 11 height 11
click at [861, 93] on div "Ma 14 Oct" at bounding box center [864, 96] width 65 height 21
click at [730, 497] on span "Agregar tiempo" at bounding box center [734, 492] width 74 height 18
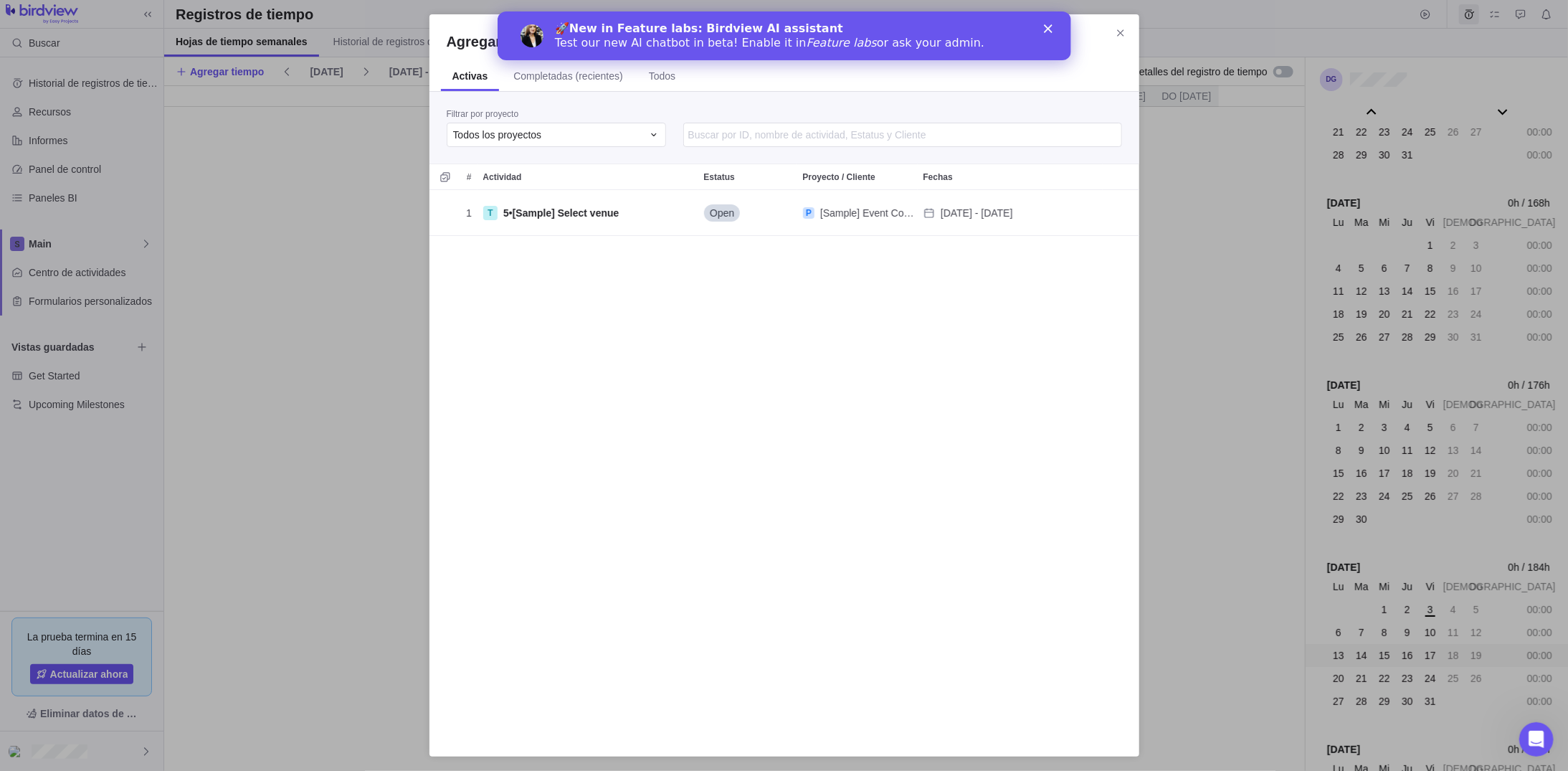
scroll to position [540, 698]
click at [657, 134] on icon "Agregar tiempo" at bounding box center [653, 134] width 11 height 11
click at [590, 224] on span "[Sample] Event Conference" at bounding box center [540, 221] width 123 height 15
